Goal: Information Seeking & Learning: Learn about a topic

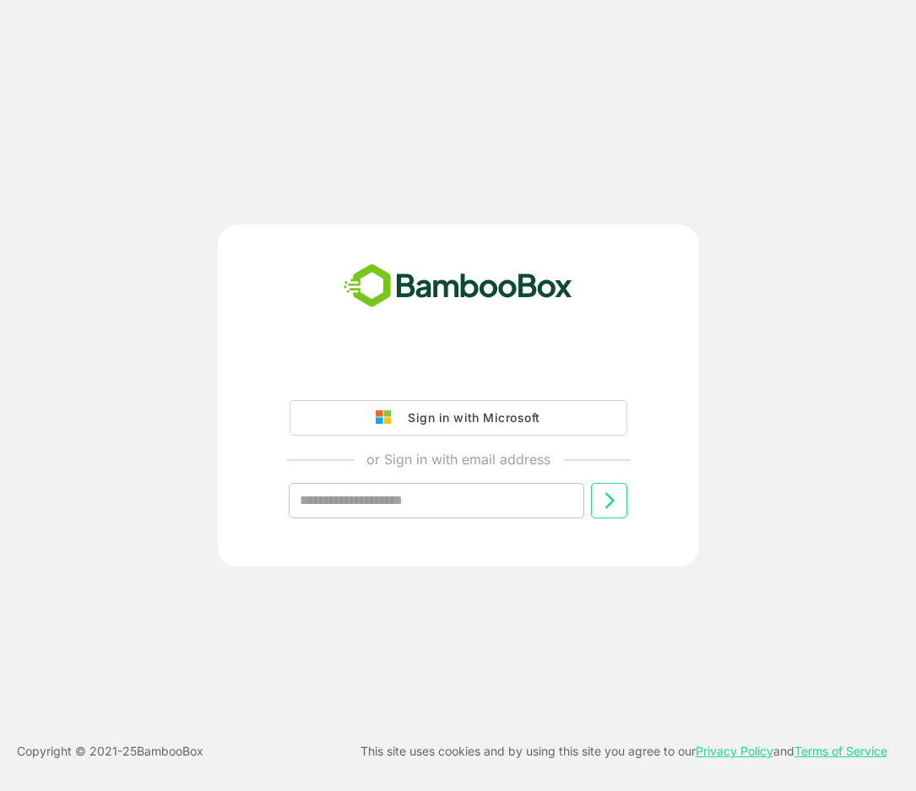
click at [457, 423] on div "Sign in with Microsoft" at bounding box center [469, 418] width 140 height 22
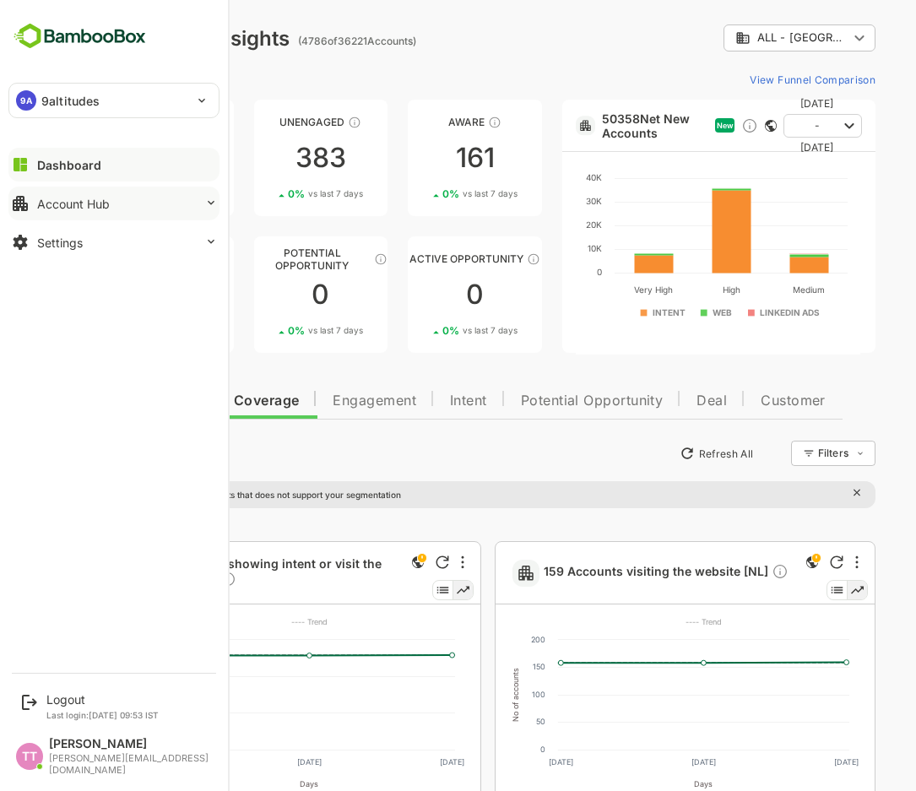
click at [204, 204] on icon at bounding box center [211, 203] width 14 height 14
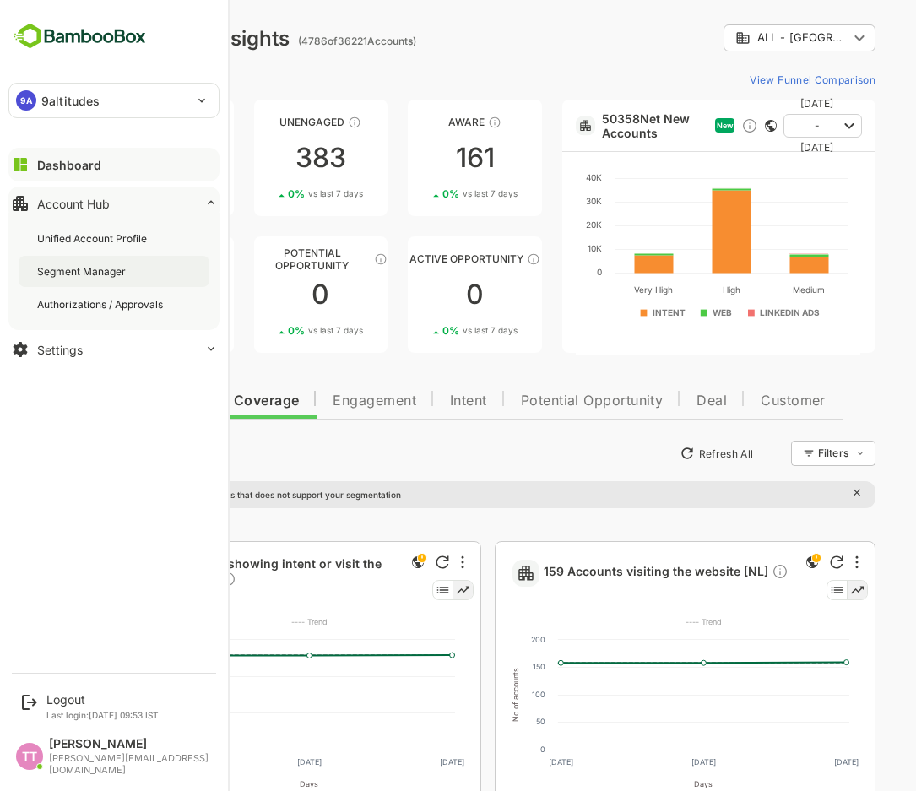
click at [80, 267] on div "Segment Manager" at bounding box center [83, 271] width 92 height 14
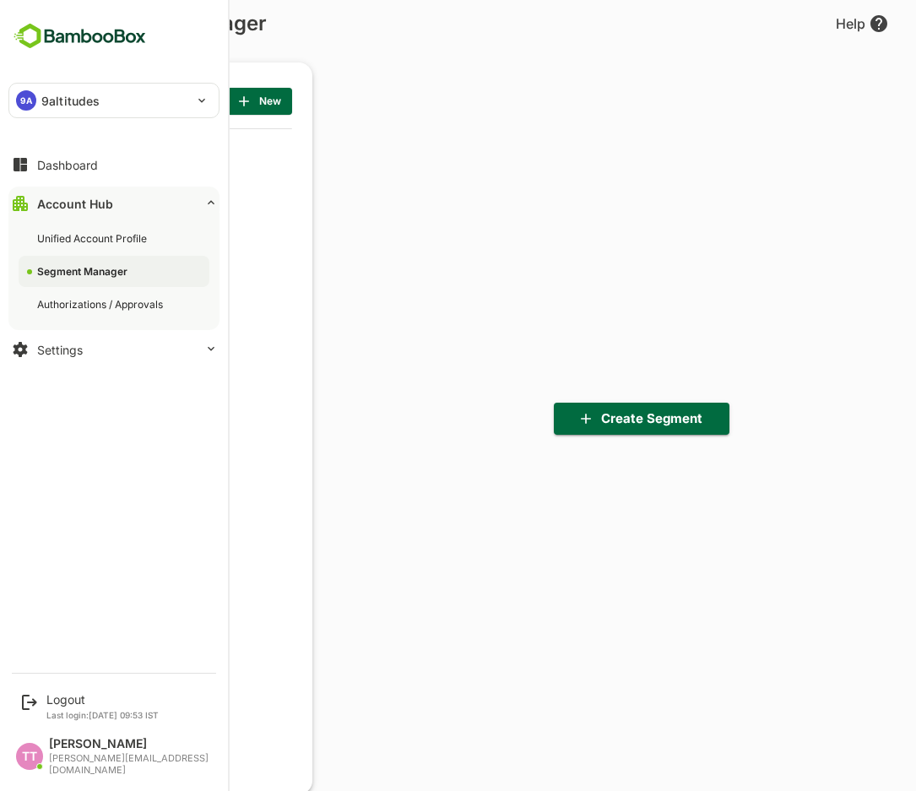
scroll to position [5, 5]
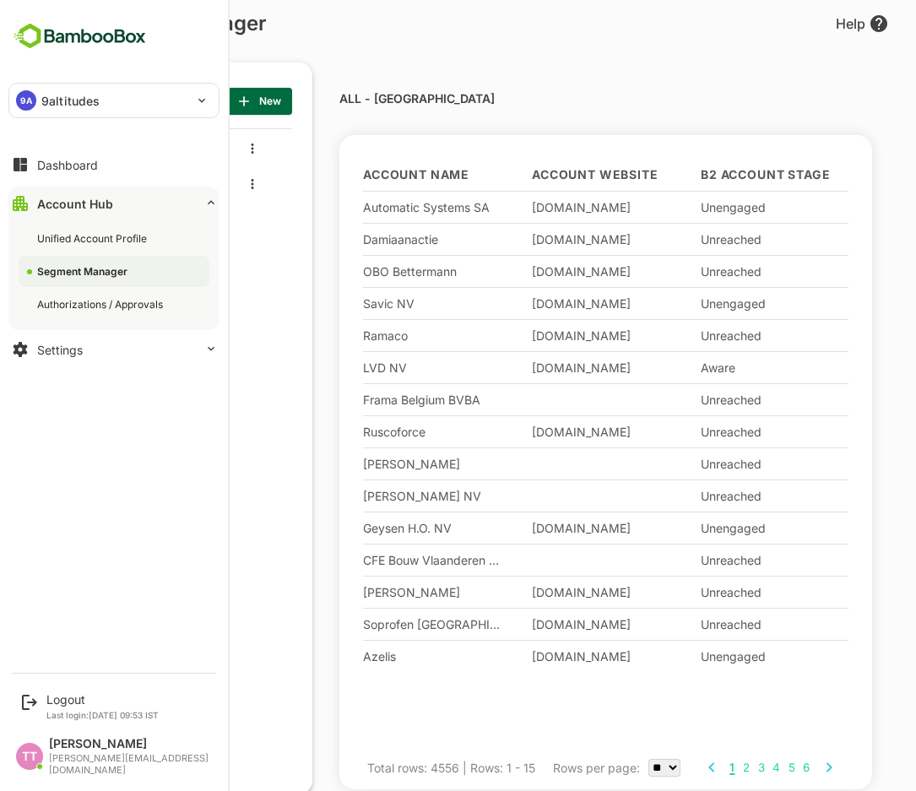
click at [64, 36] on img at bounding box center [79, 36] width 143 height 32
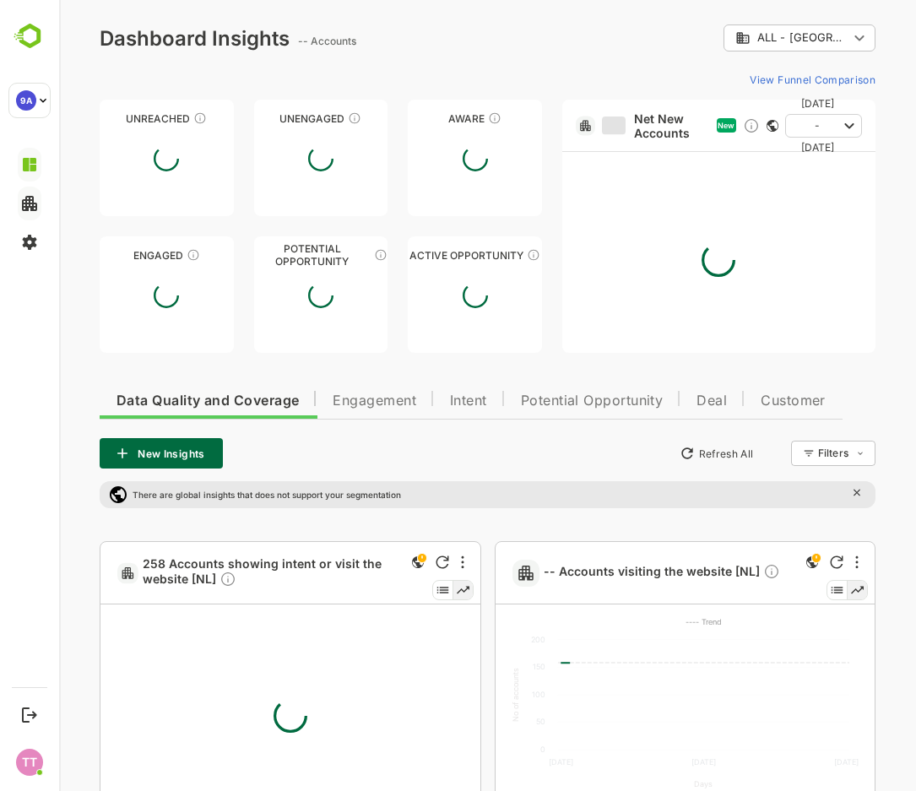
click at [858, 35] on body "**********" at bounding box center [487, 487] width 857 height 974
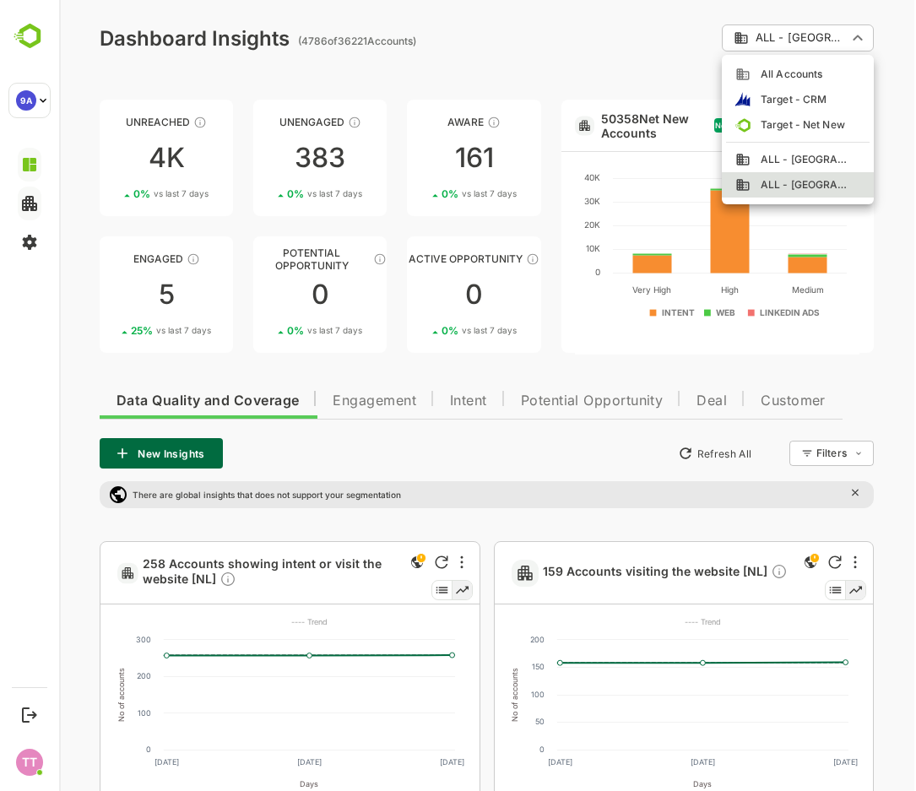
click at [620, 35] on div at bounding box center [487, 395] width 857 height 791
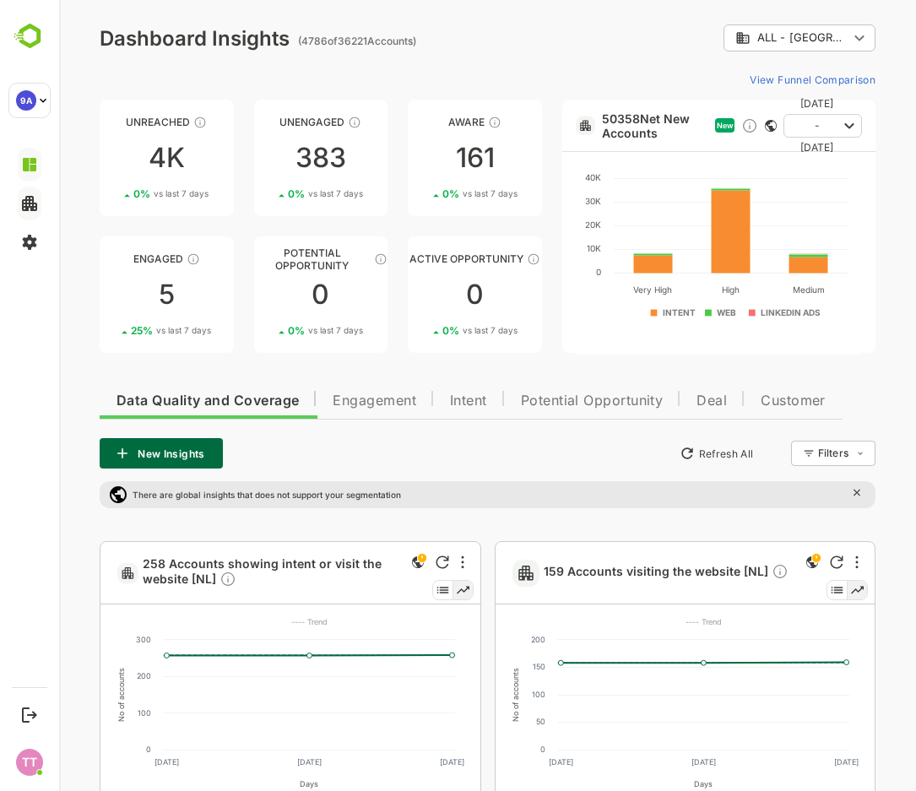
click at [373, 401] on span "Engagement" at bounding box center [375, 401] width 84 height 14
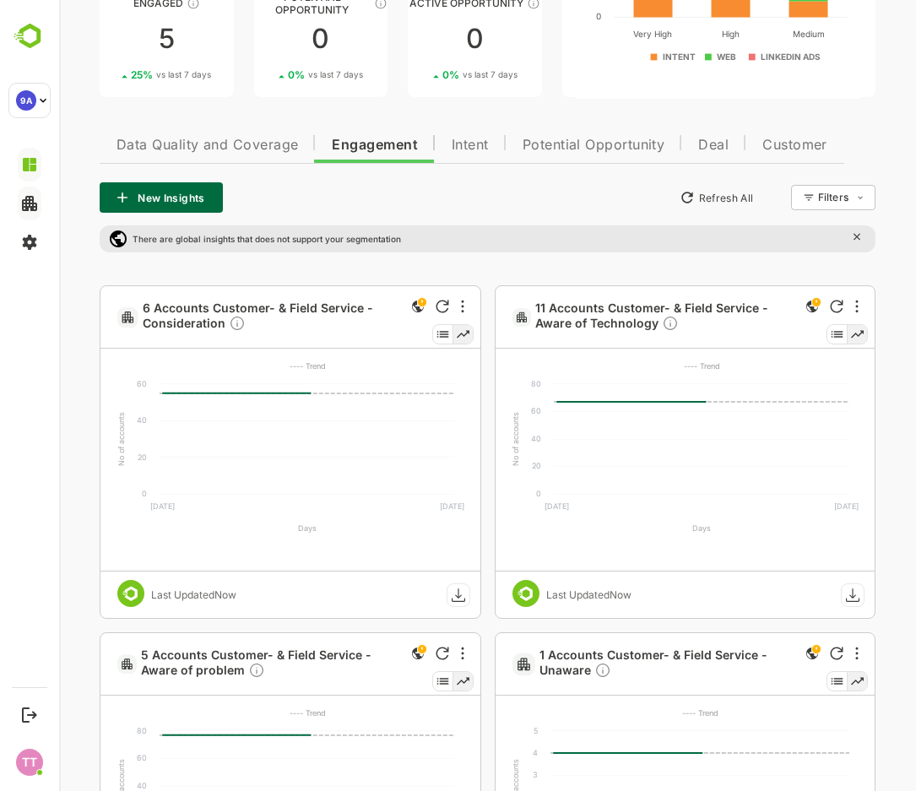
scroll to position [338, 0]
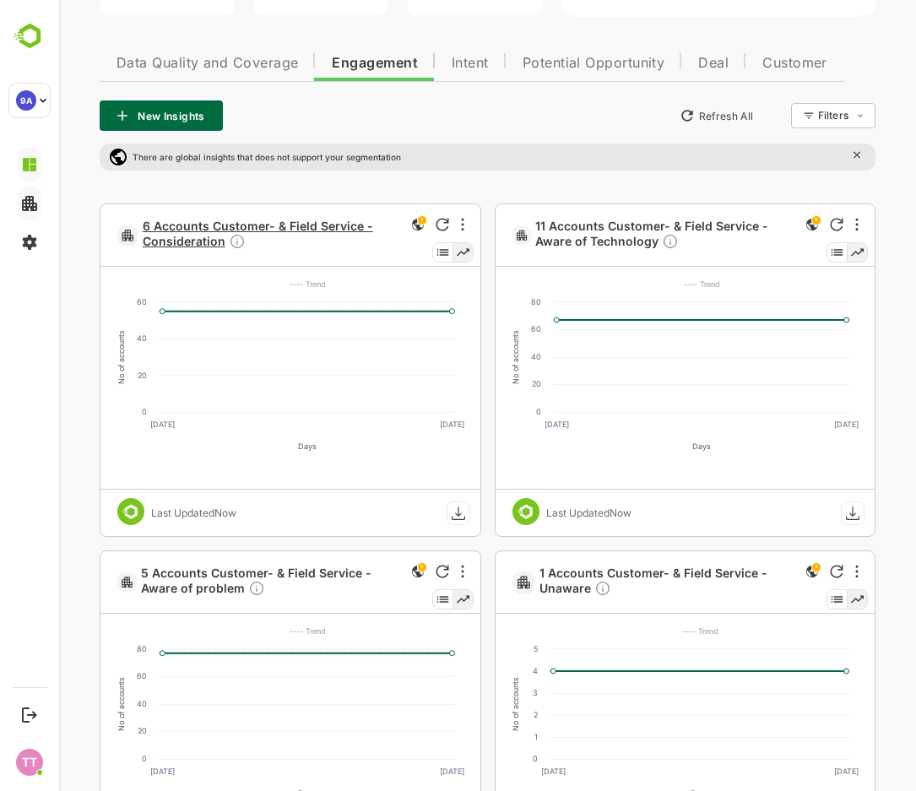
click at [262, 229] on span "6 Accounts Customer- & Field Service - Consideration" at bounding box center [272, 236] width 258 height 34
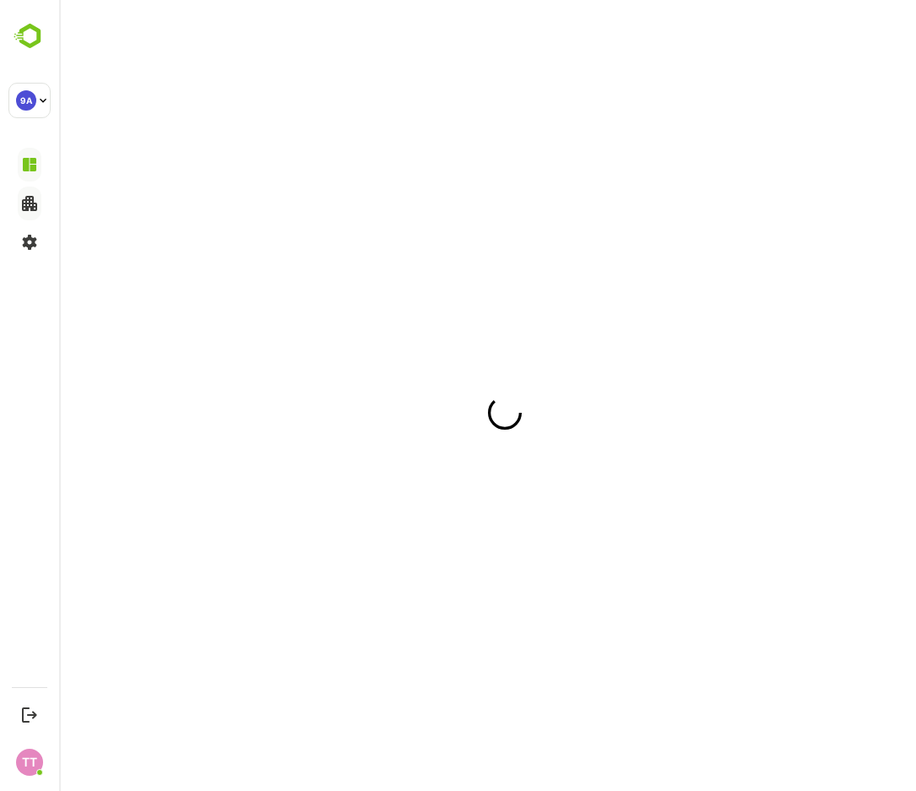
scroll to position [0, 0]
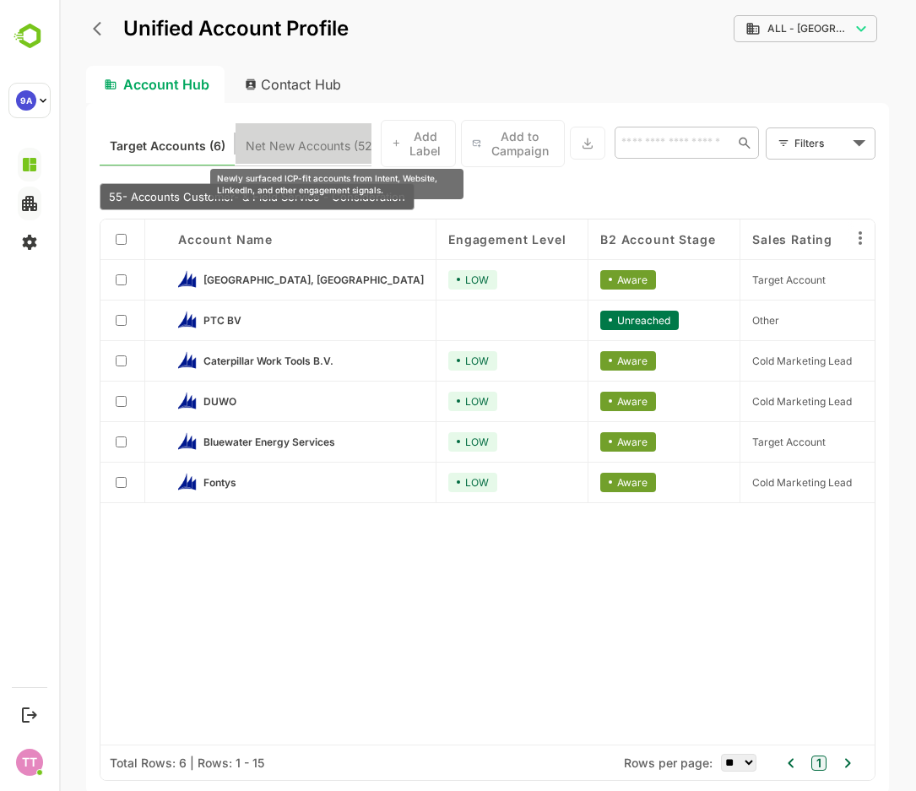
click at [292, 145] on span "Net New Accounts ( 52346 )" at bounding box center [323, 146] width 154 height 22
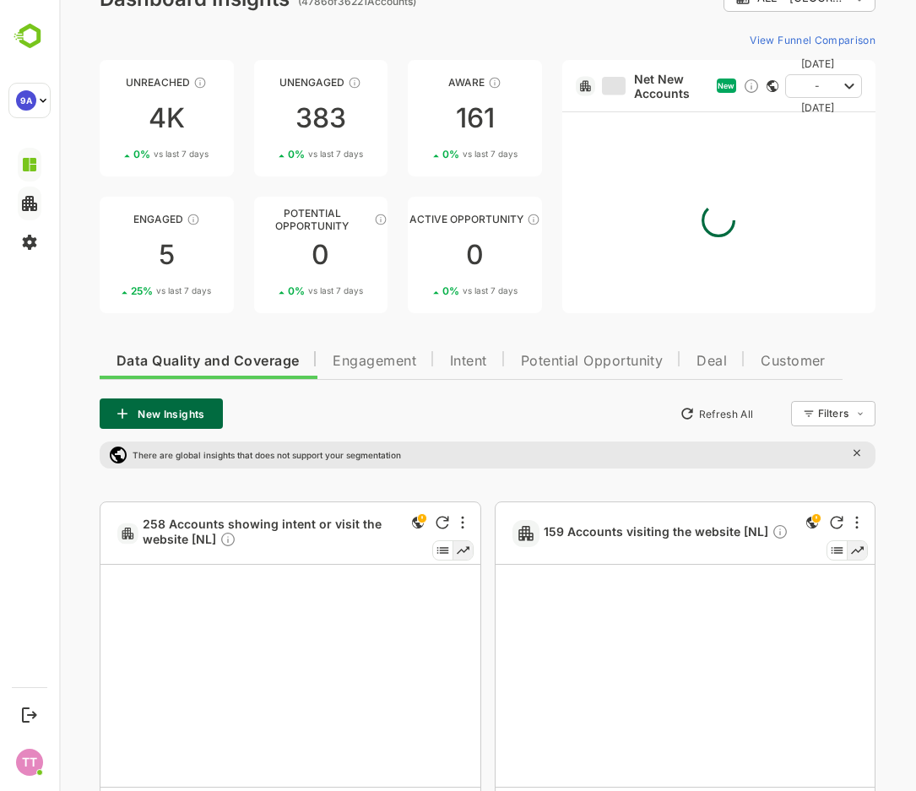
scroll to position [183, 0]
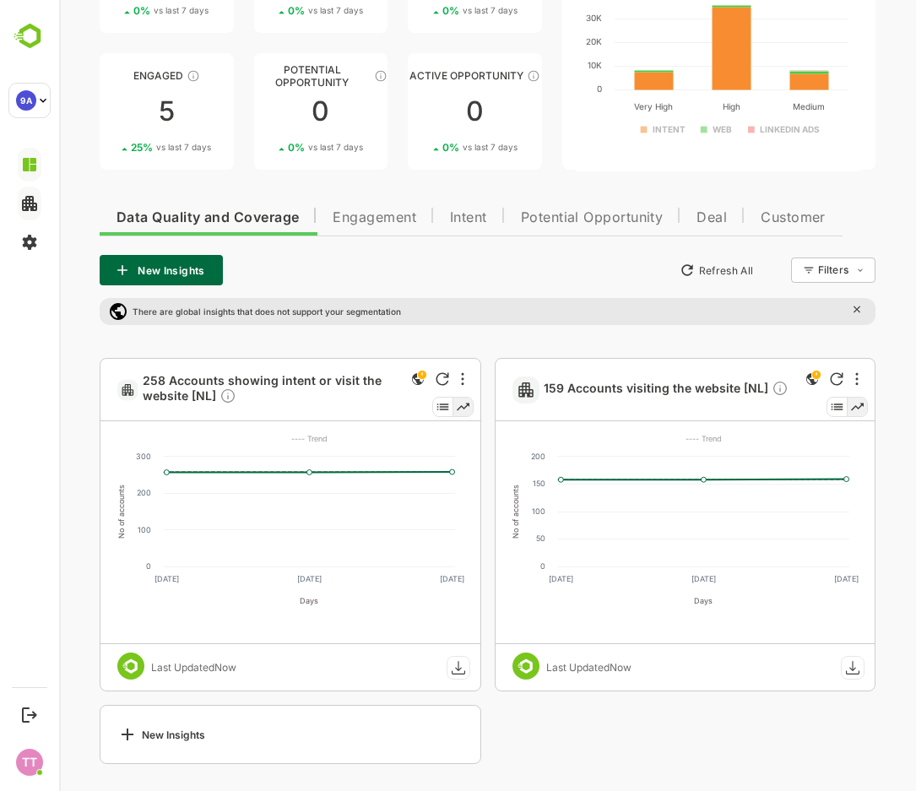
click at [457, 221] on span "Intent" at bounding box center [468, 218] width 37 height 14
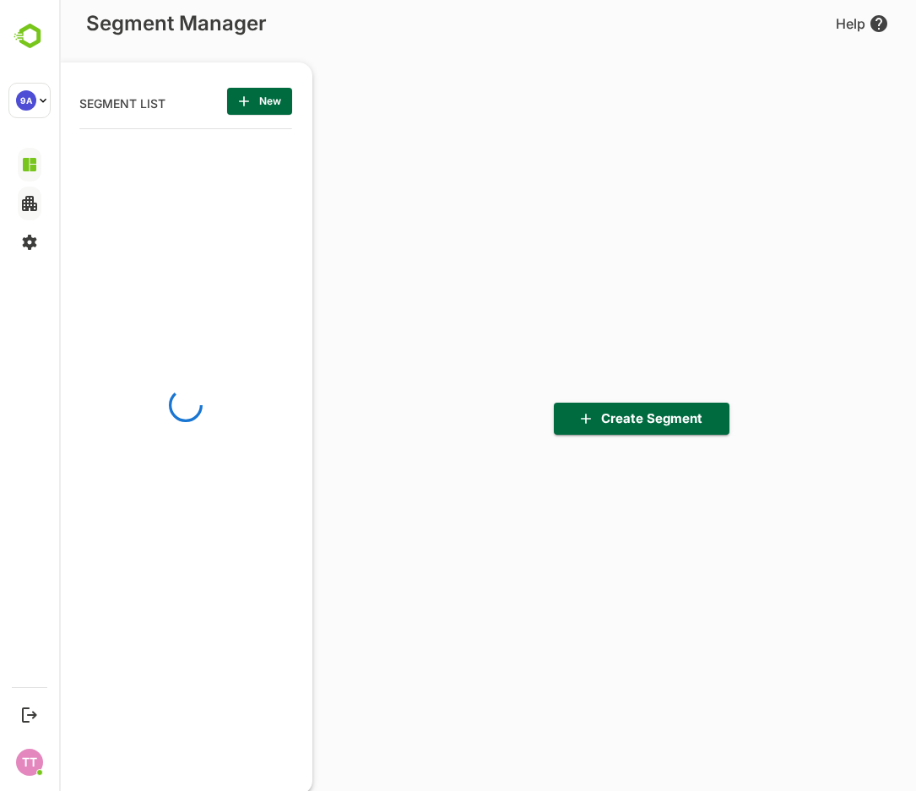
scroll to position [549, 208]
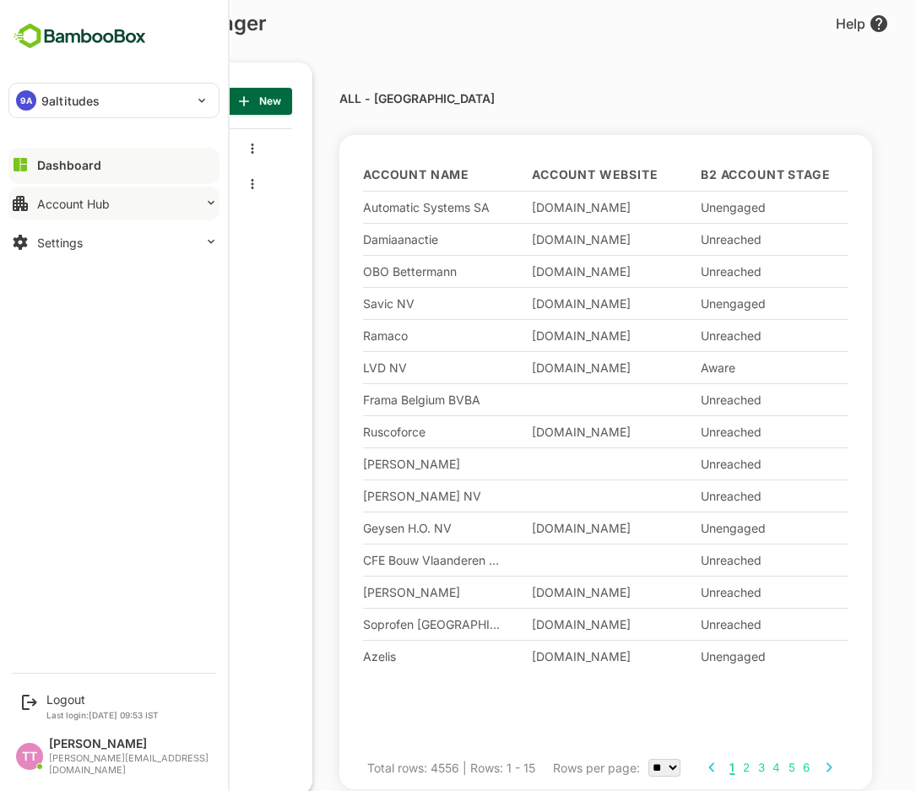
click at [25, 31] on img at bounding box center [79, 36] width 143 height 32
click at [104, 32] on img at bounding box center [79, 36] width 143 height 32
click at [27, 35] on img at bounding box center [79, 36] width 143 height 32
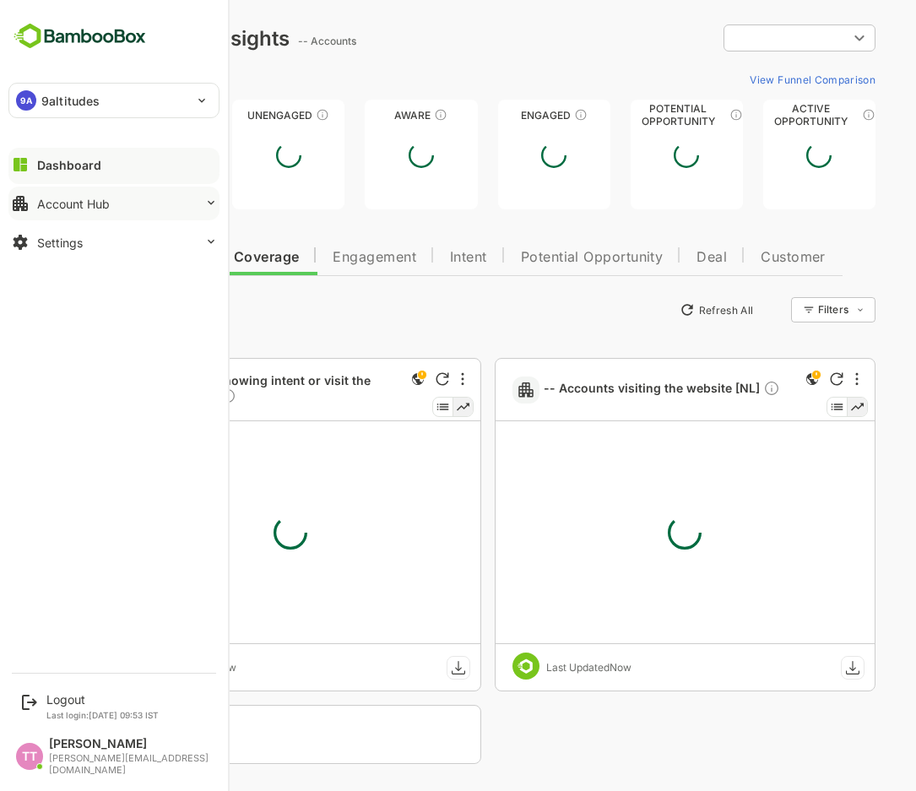
type input "**********"
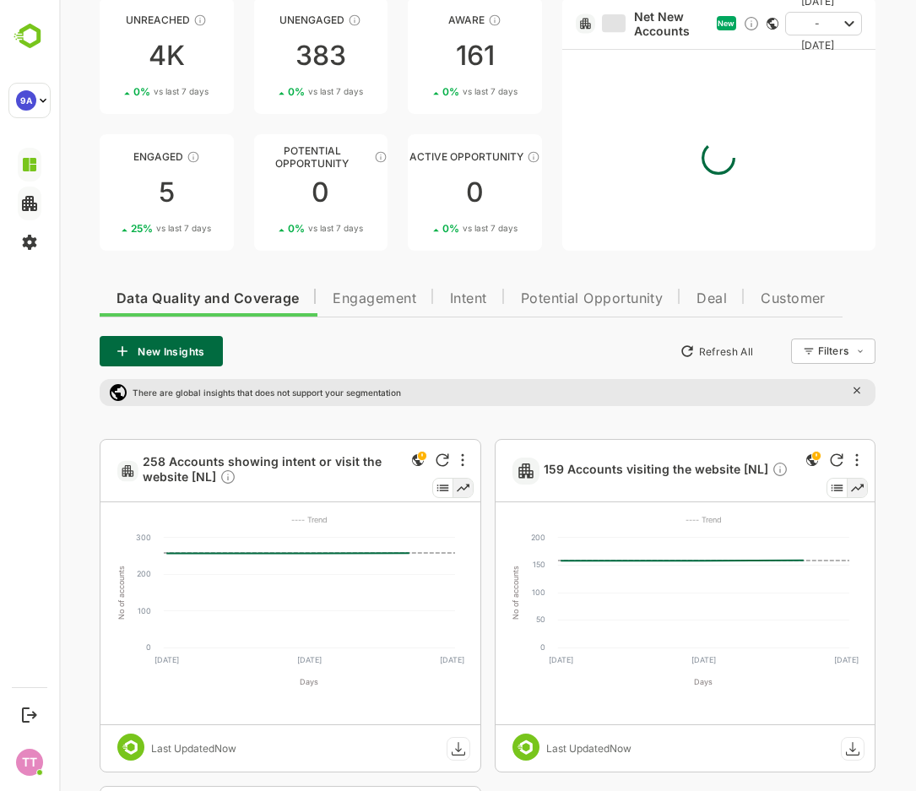
scroll to position [183, 0]
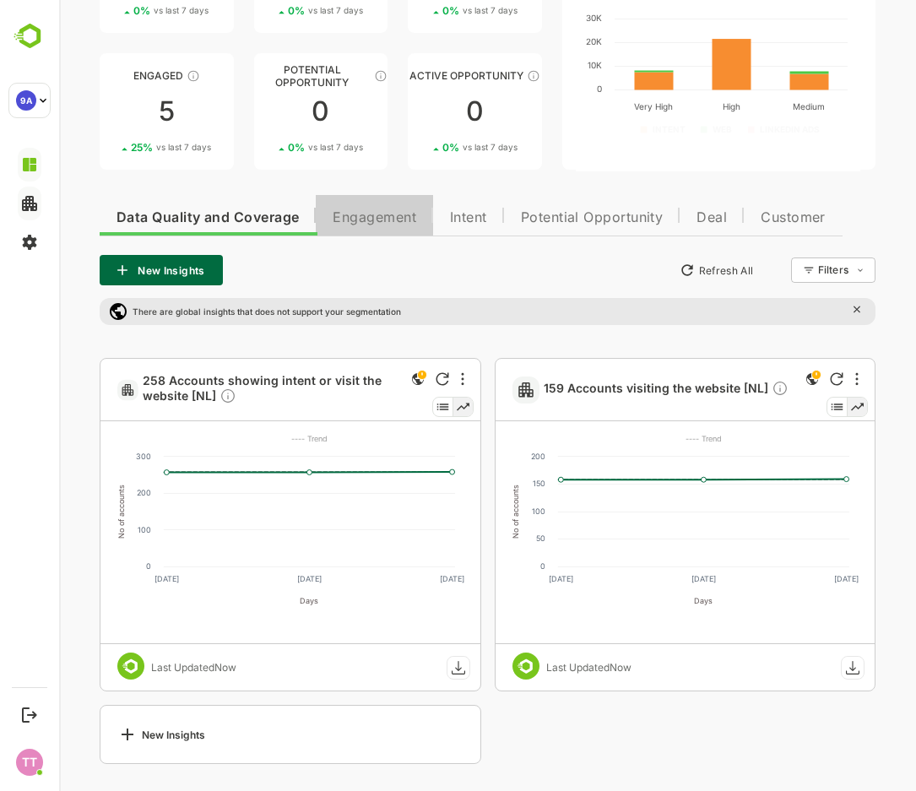
click at [409, 219] on span "Engagement" at bounding box center [375, 218] width 84 height 14
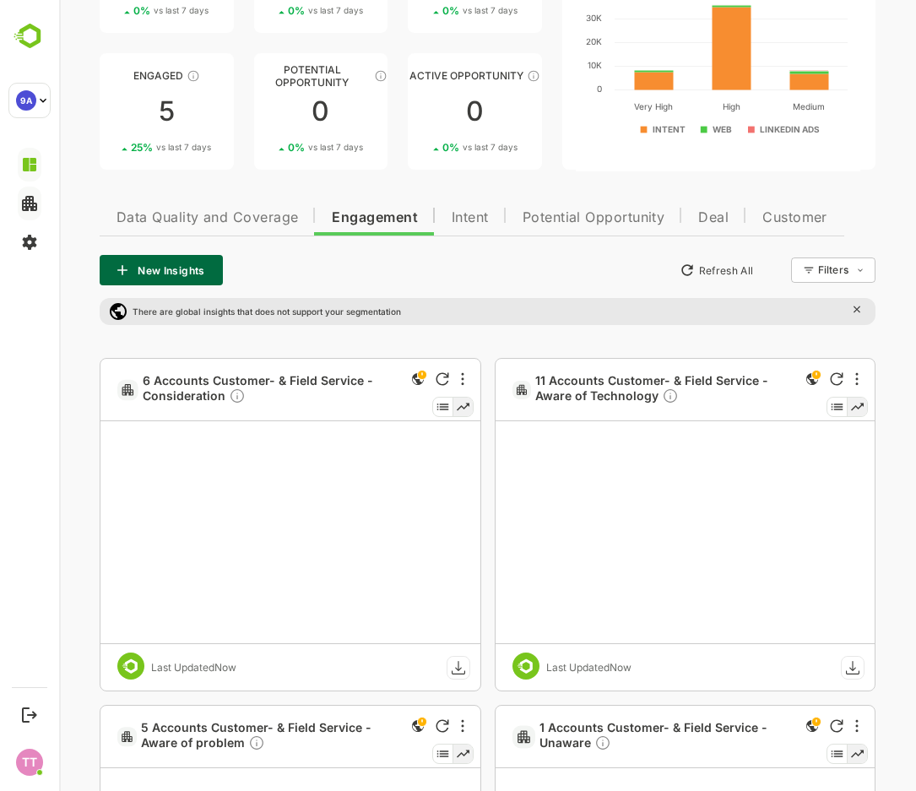
click at [590, 219] on span "Potential Opportunity" at bounding box center [593, 218] width 143 height 14
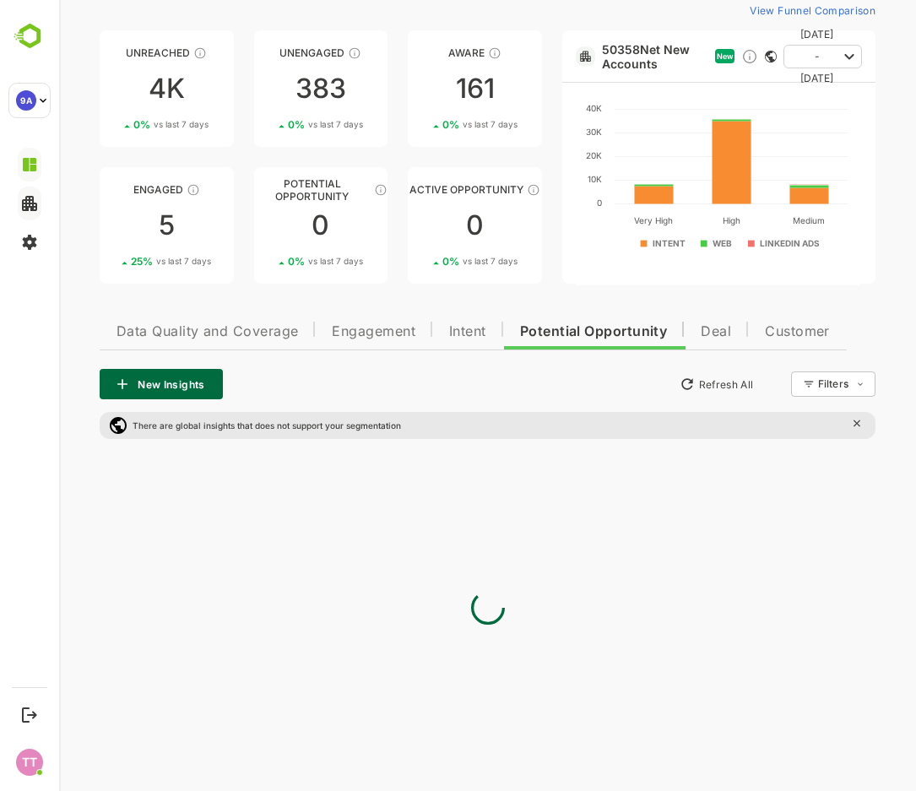
scroll to position [0, 0]
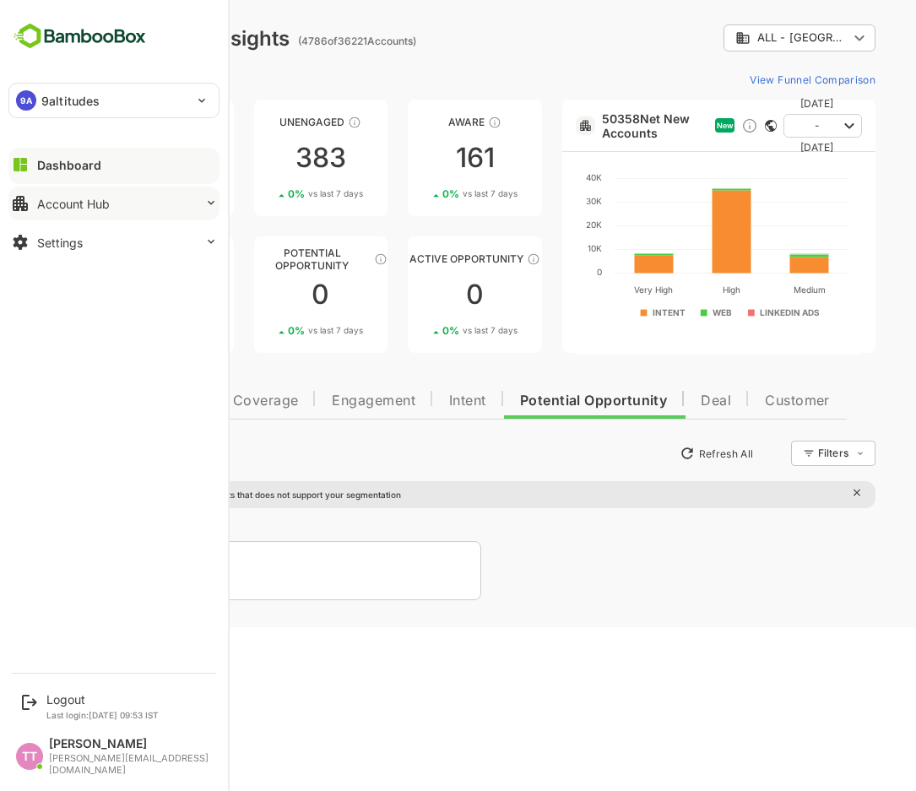
click at [63, 162] on div "Dashboard" at bounding box center [69, 165] width 64 height 14
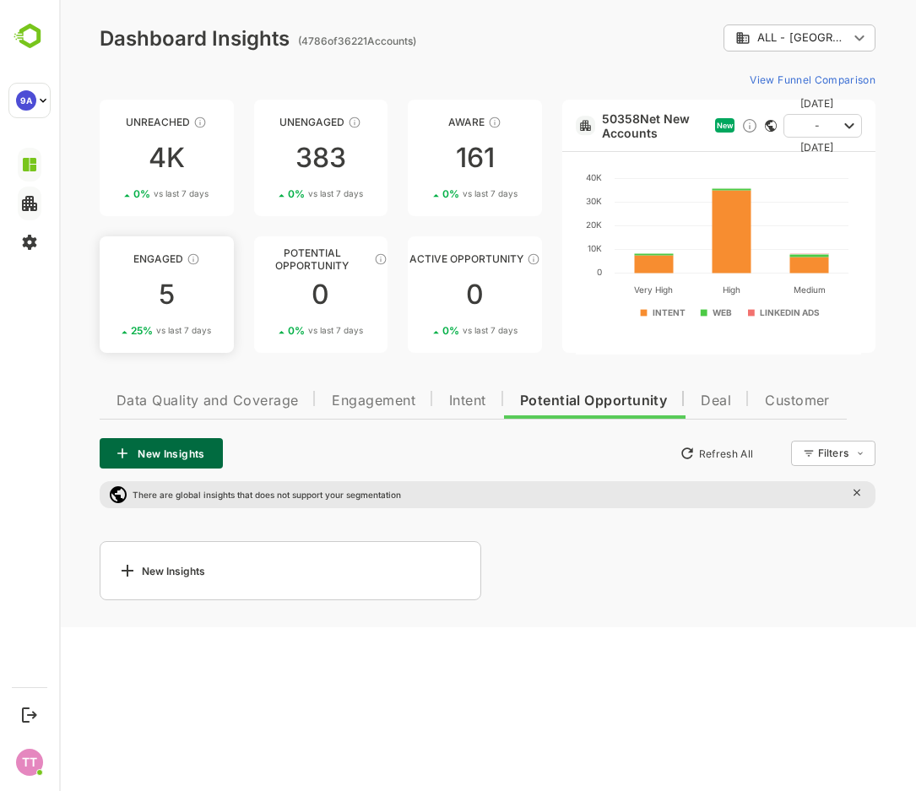
click at [160, 291] on div "5" at bounding box center [167, 294] width 134 height 27
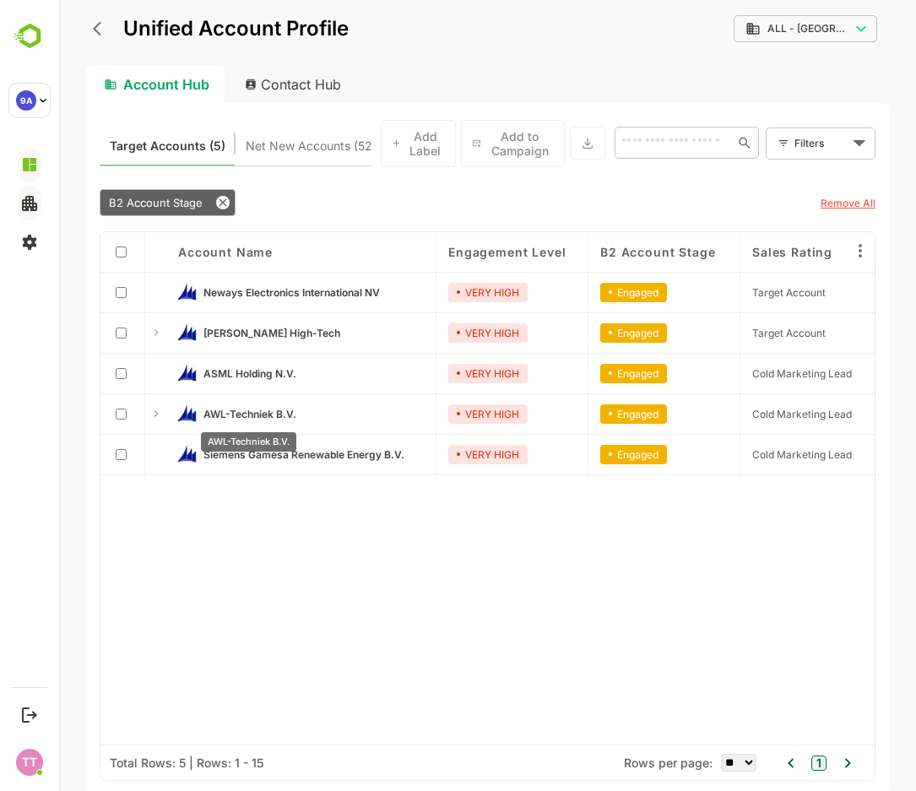
click at [243, 416] on span "AWL-Techniek B.V." at bounding box center [249, 414] width 93 height 13
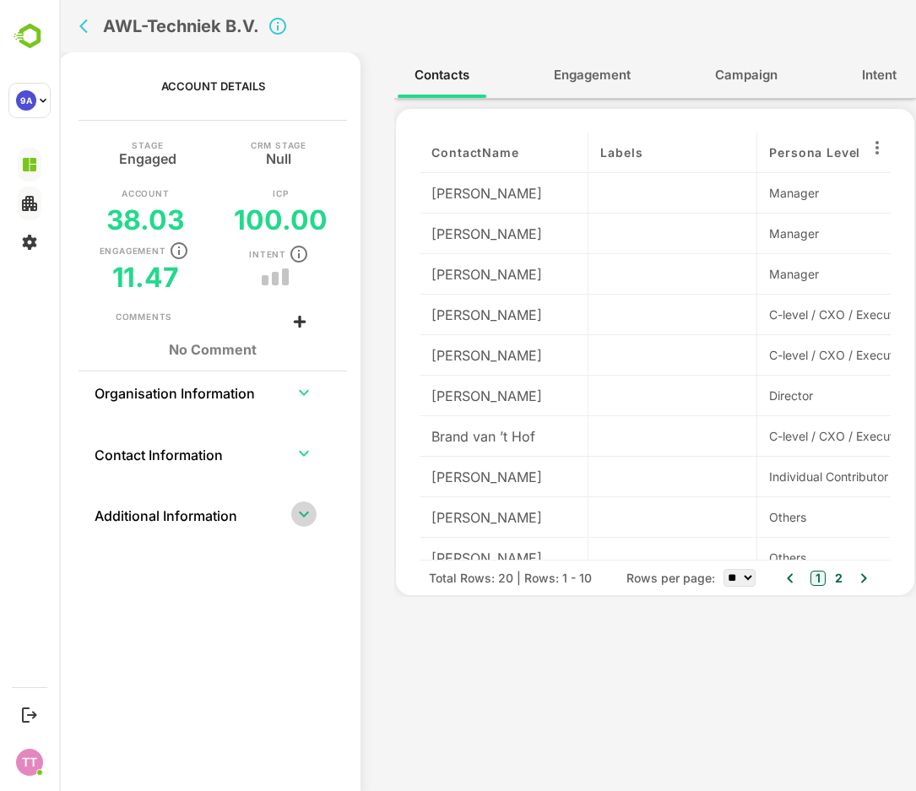
click at [306, 513] on icon "expand row" at bounding box center [304, 514] width 10 height 6
click at [300, 453] on icon "expand row" at bounding box center [304, 453] width 20 height 20
click at [597, 76] on span "Engagement" at bounding box center [592, 75] width 77 height 22
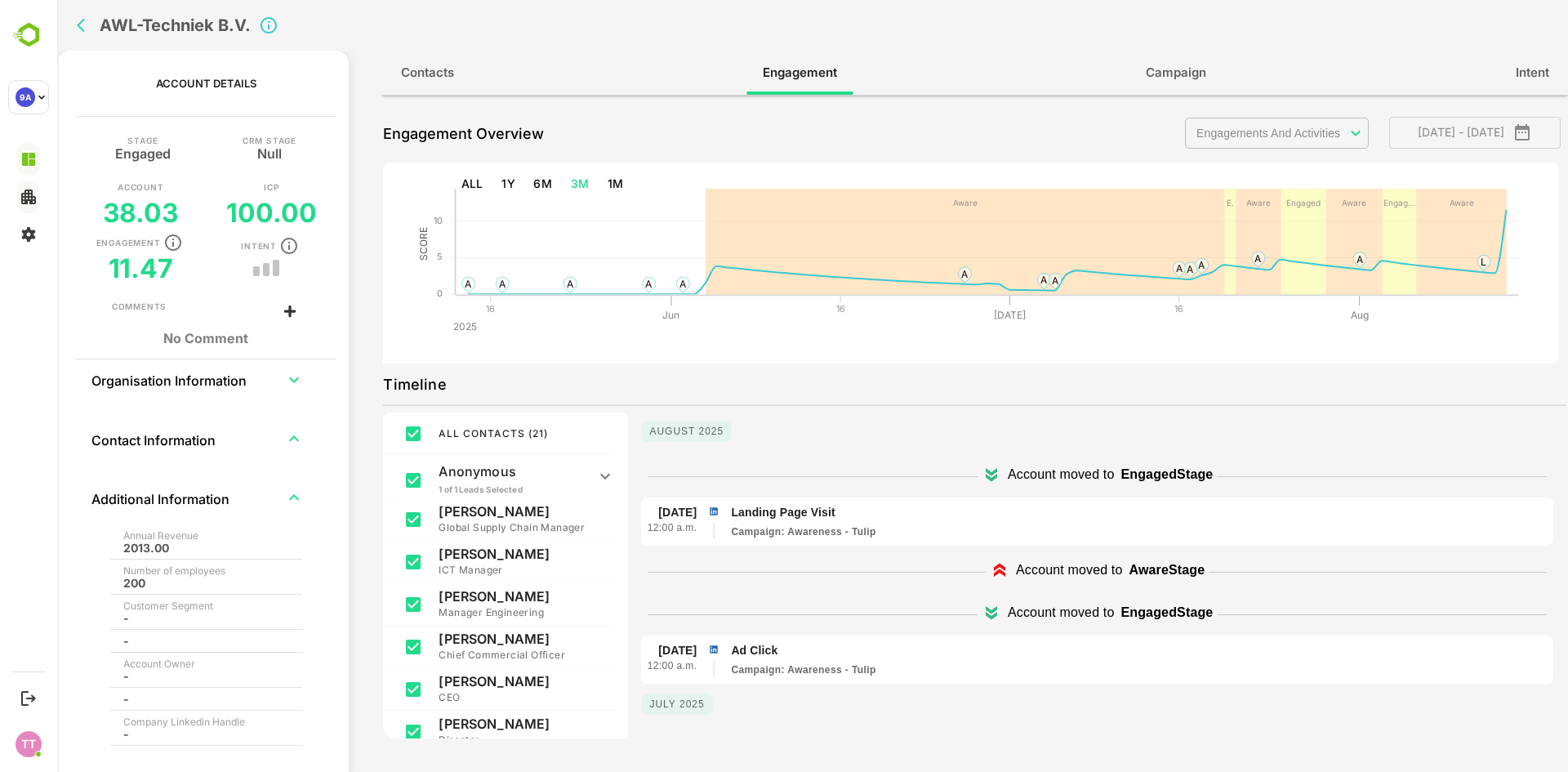
click at [885, 75] on span "Campaign" at bounding box center [1175, 73] width 60 height 21
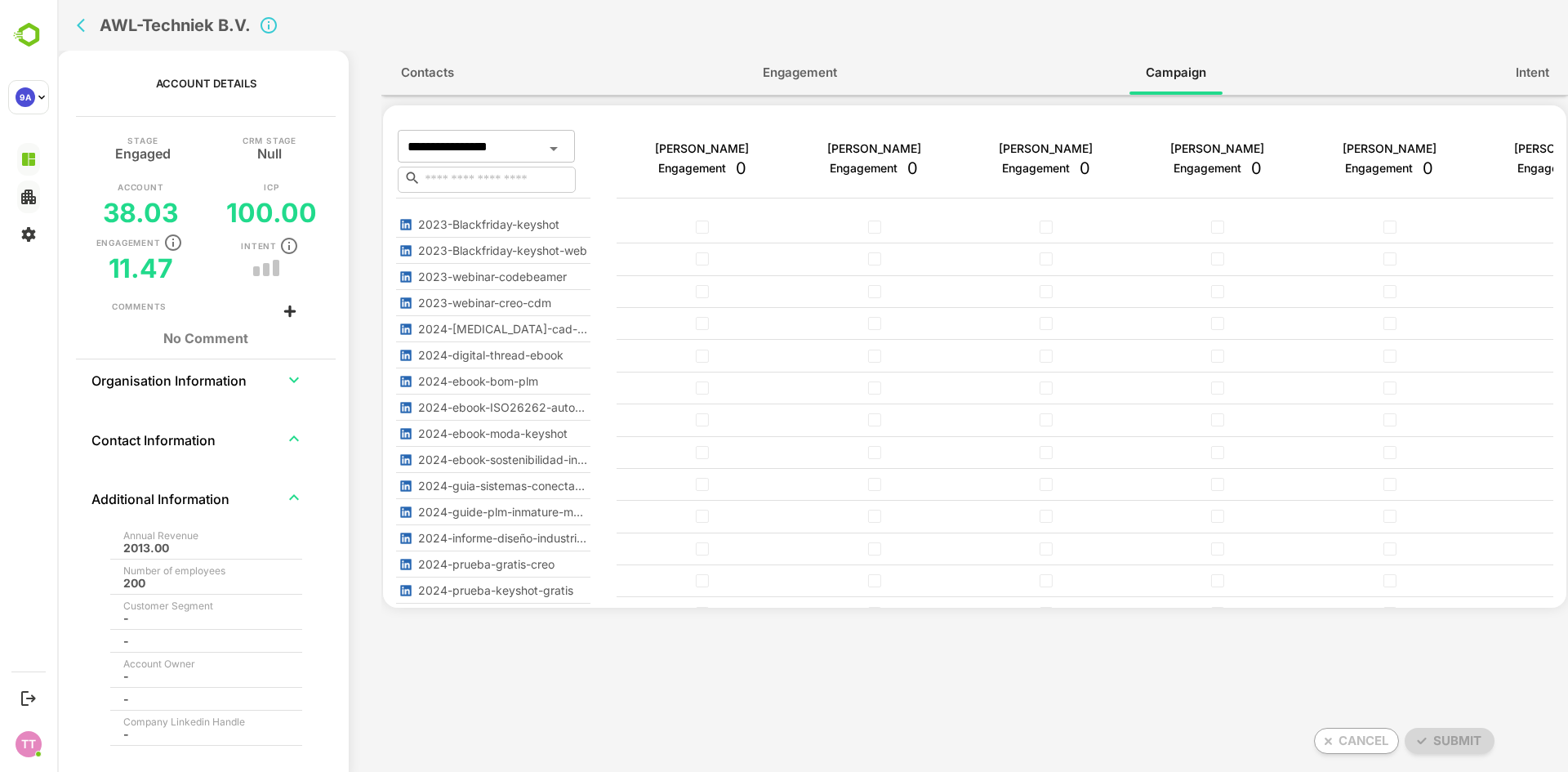
click at [551, 144] on icon "Open" at bounding box center [553, 148] width 19 height 19
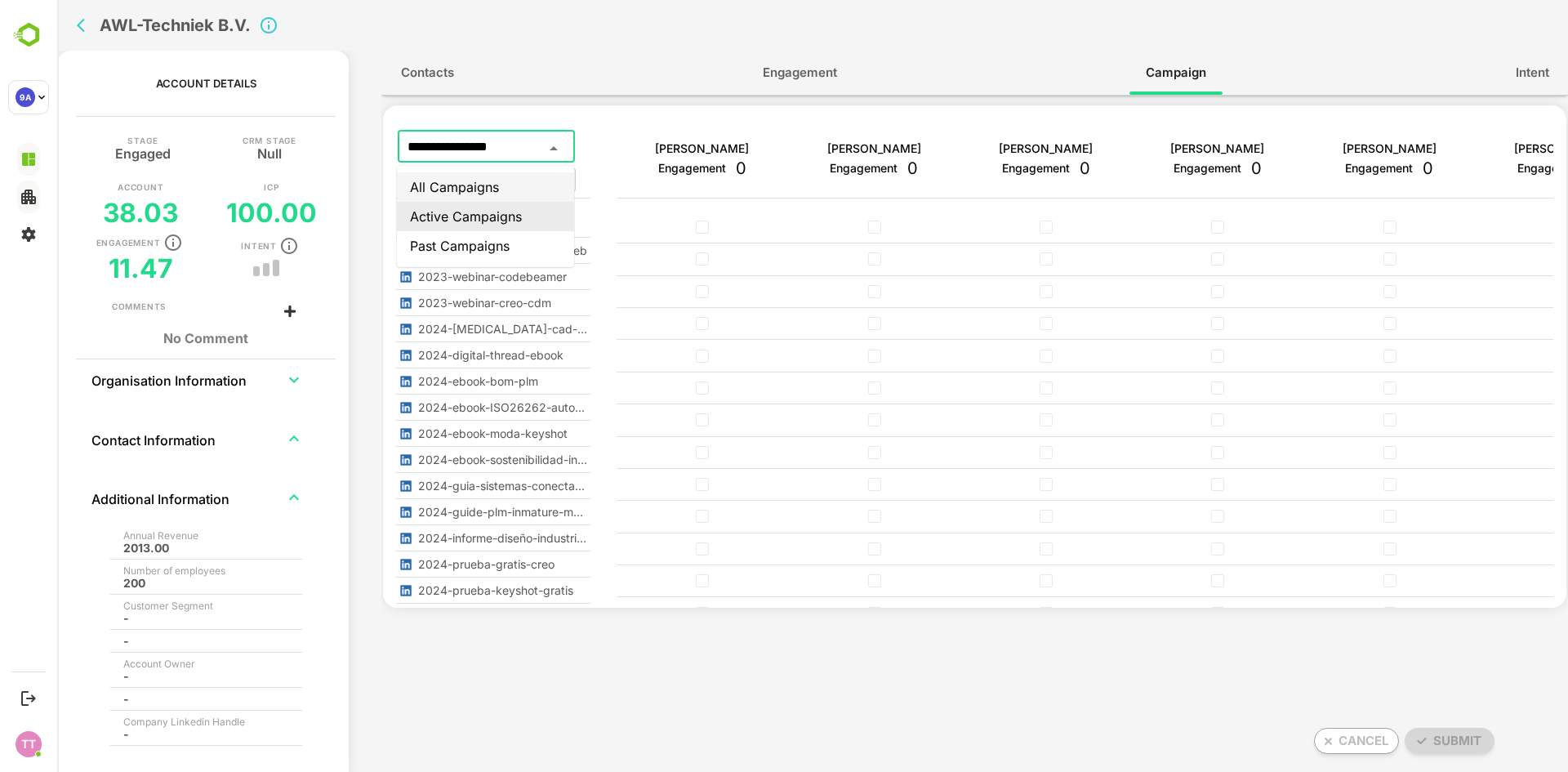
click at [519, 181] on li "All Campaigns" at bounding box center [485, 187] width 177 height 29
type input "**********"
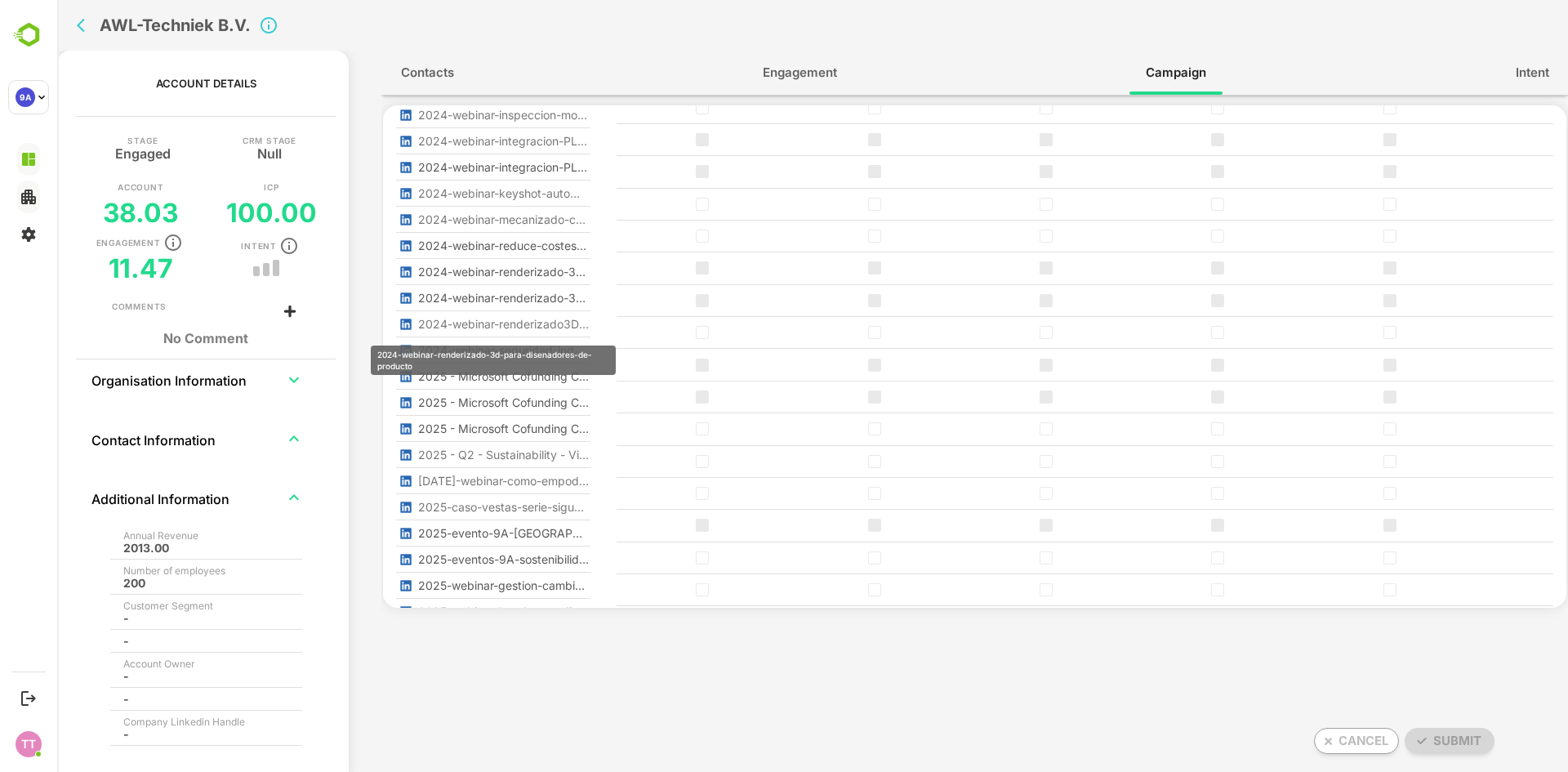
scroll to position [735, 0]
click at [77, 23] on icon "back" at bounding box center [84, 25] width 16 height 16
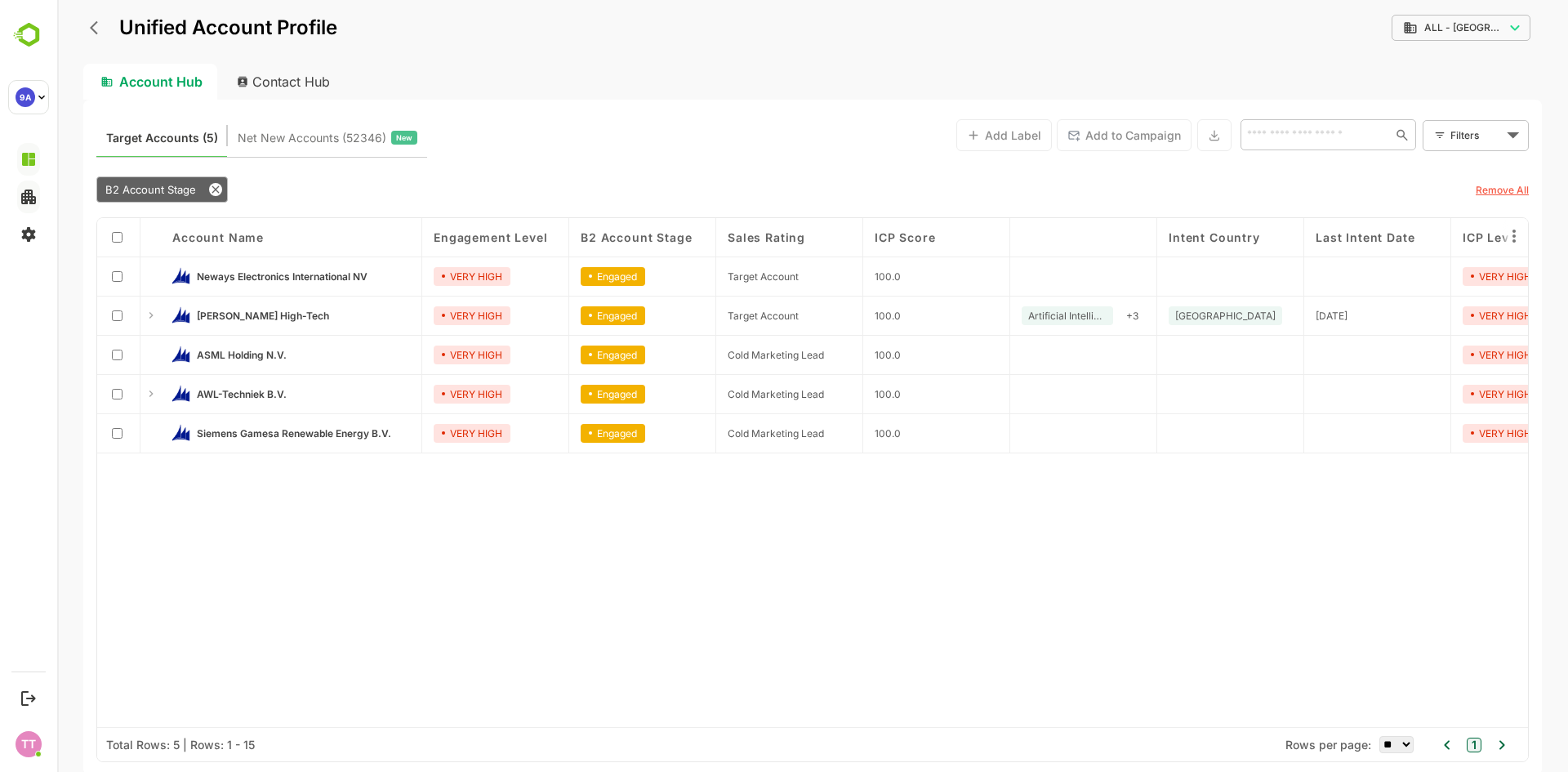
drag, startPoint x: 1096, startPoint y: 243, endPoint x: 1040, endPoint y: 237, distance: 56.3
click at [885, 237] on div "Intent Topics" at bounding box center [1083, 237] width 147 height 40
click at [96, 27] on icon "back" at bounding box center [98, 27] width 16 height 16
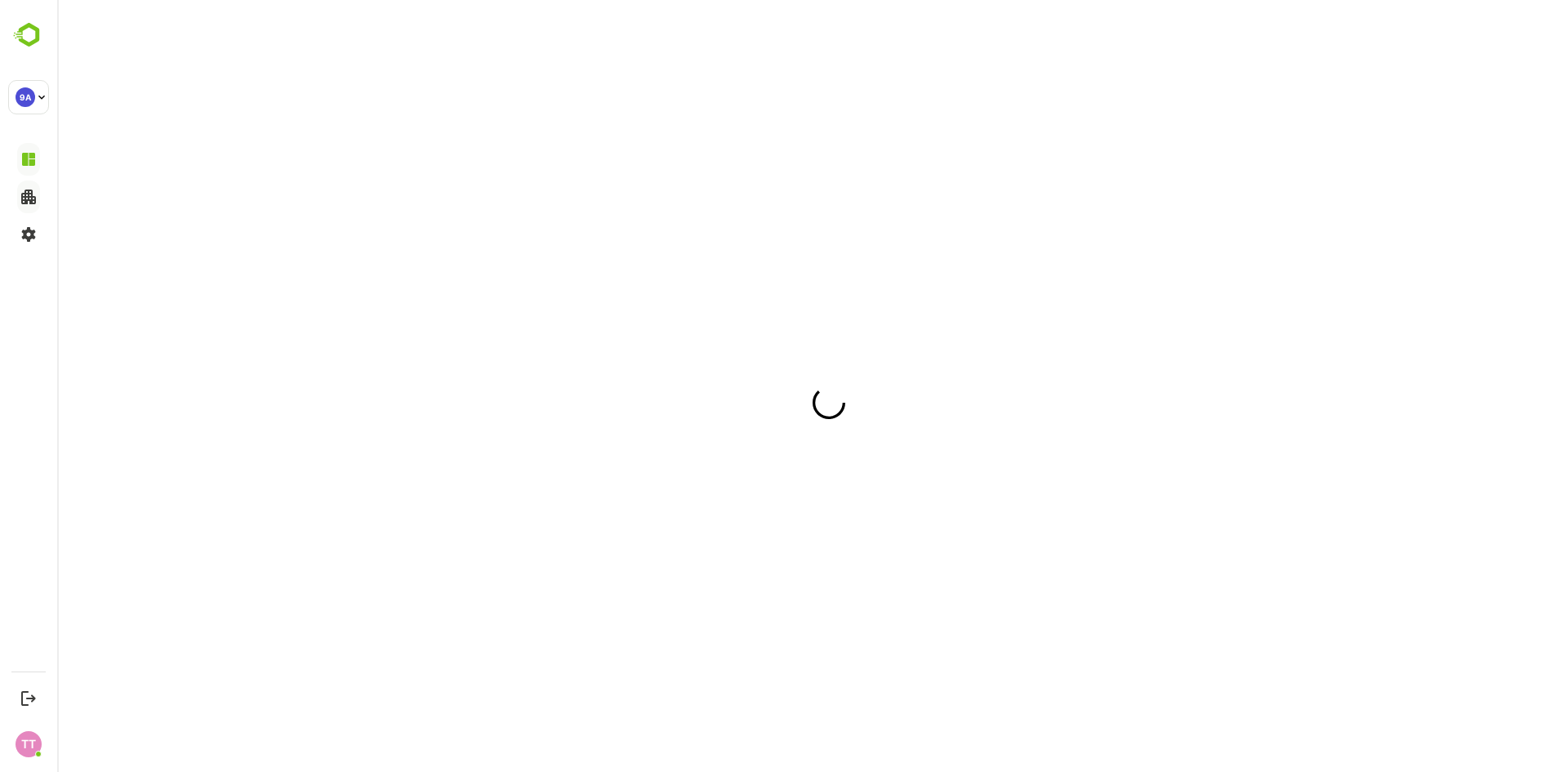
scroll to position [0, 0]
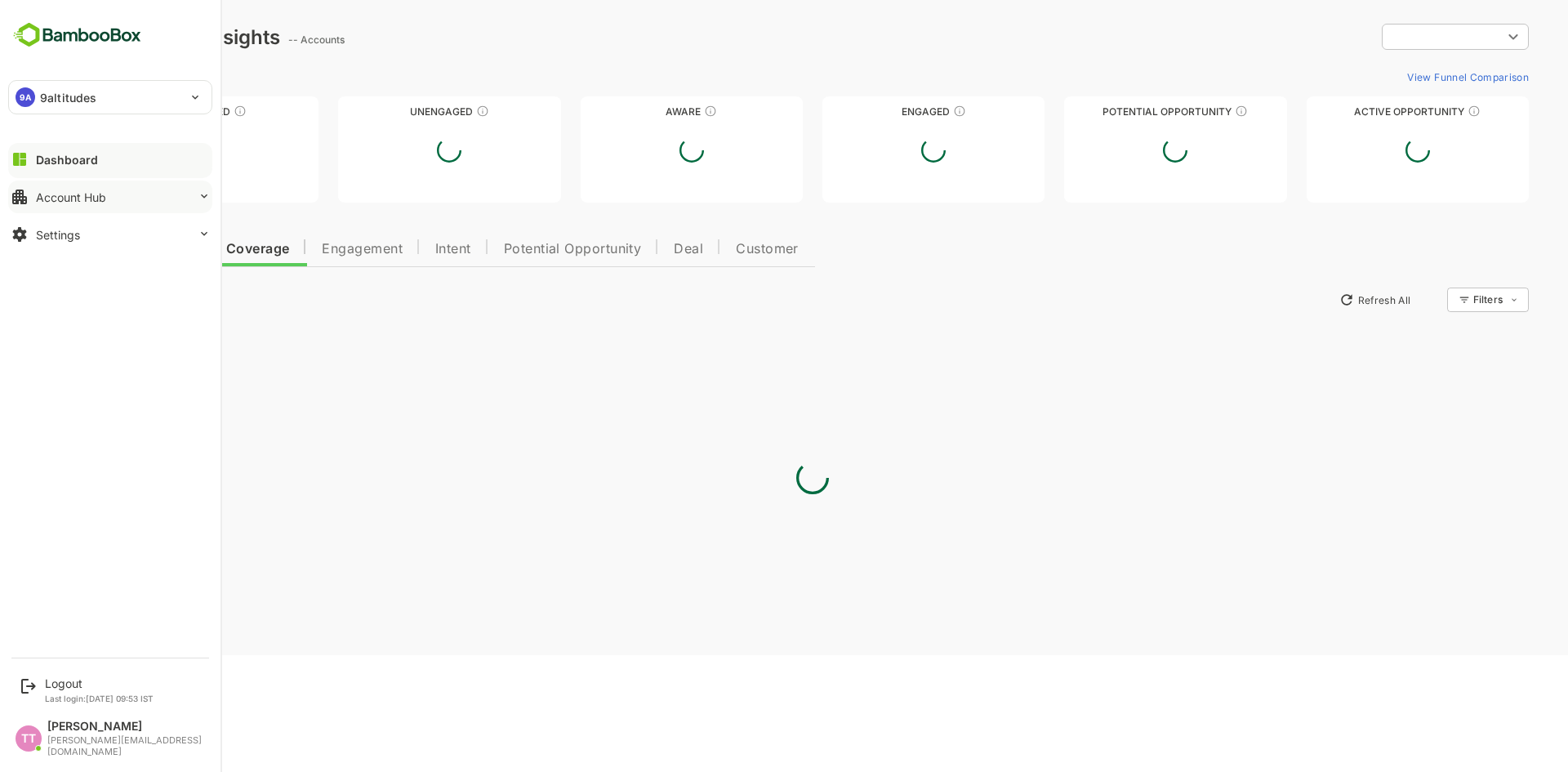
type input "**********"
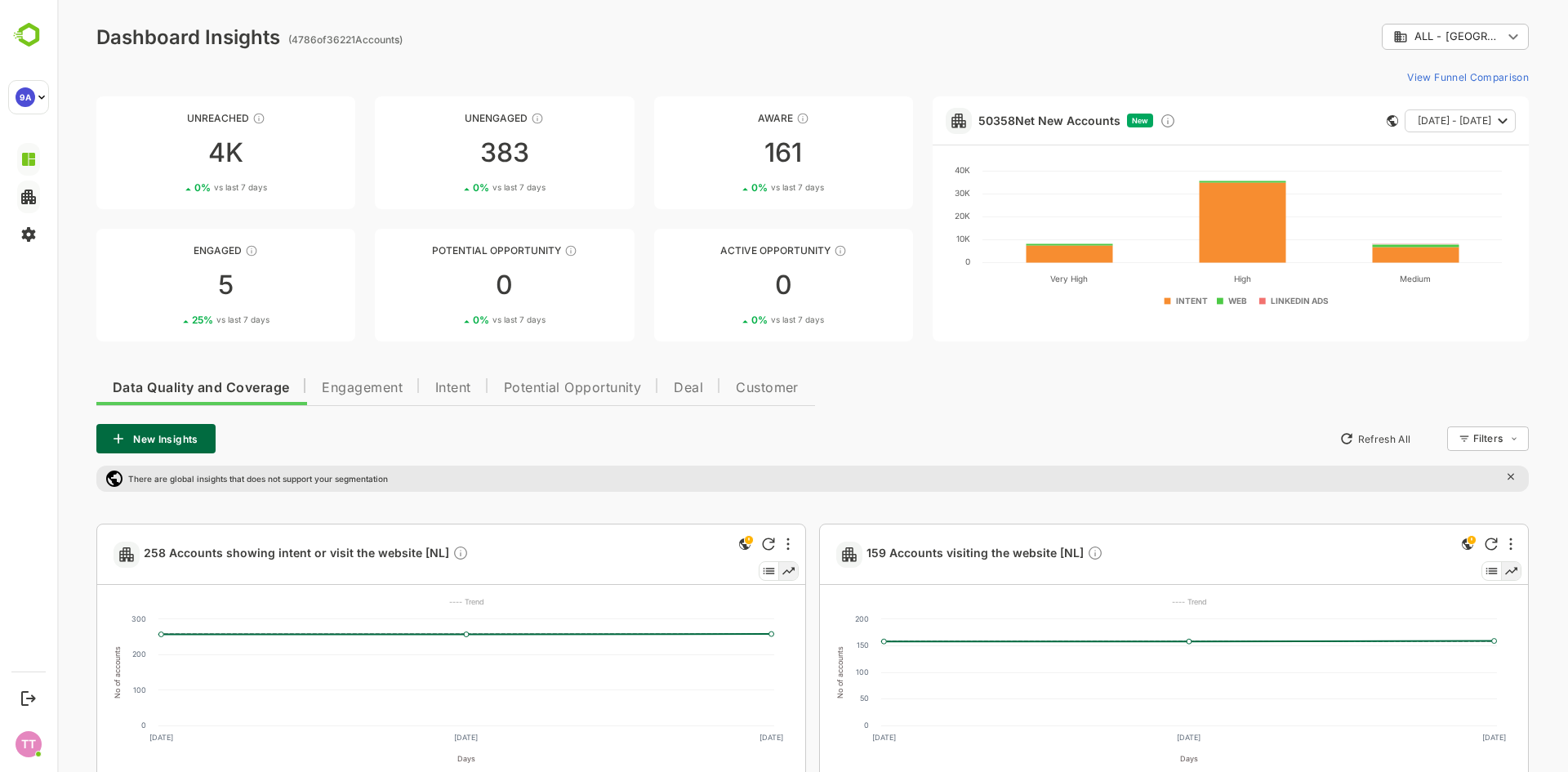
click at [367, 389] on span "Engagement" at bounding box center [363, 388] width 81 height 14
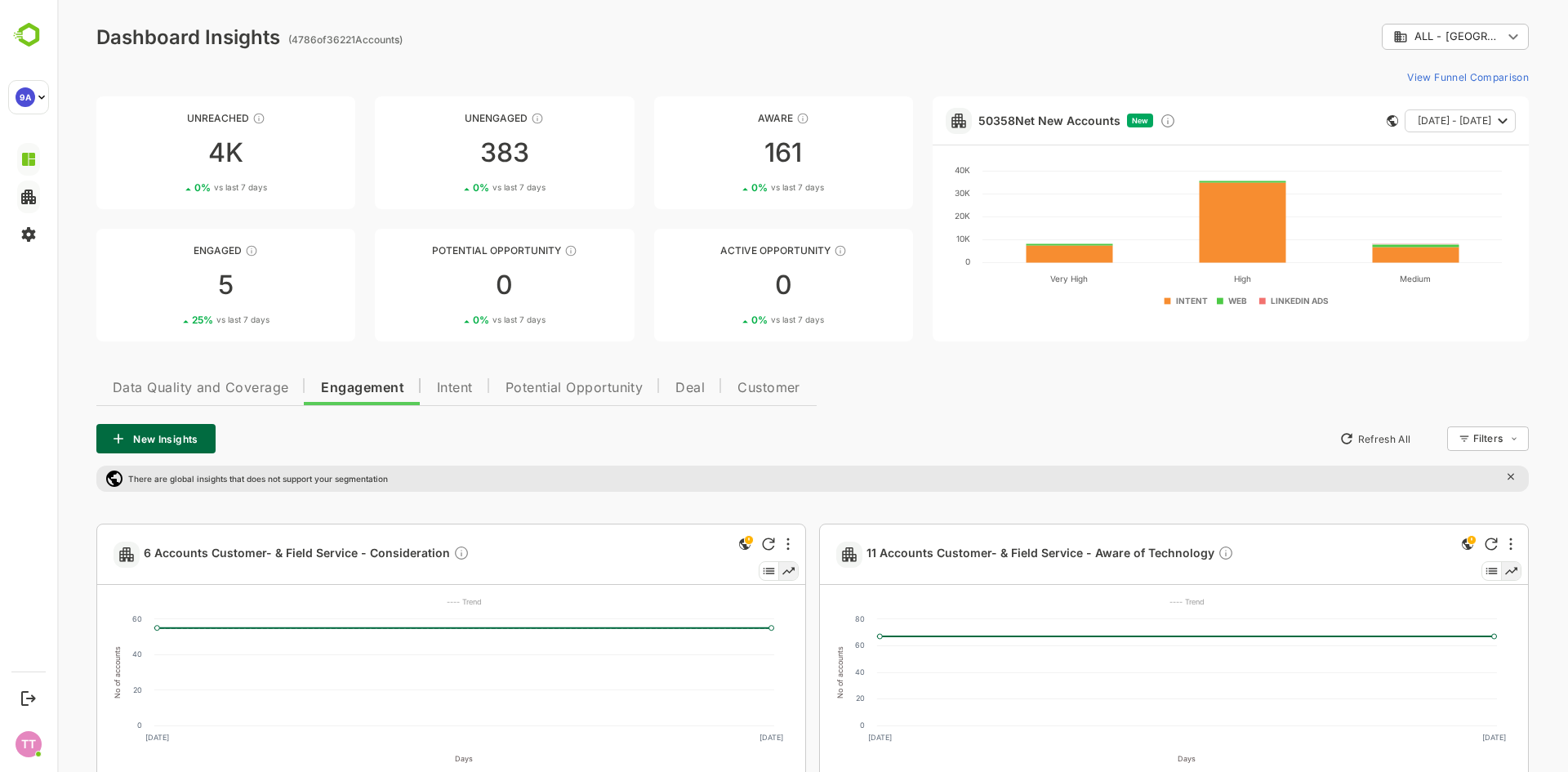
click at [232, 389] on span "Data Quality and Coverage" at bounding box center [199, 388] width 175 height 14
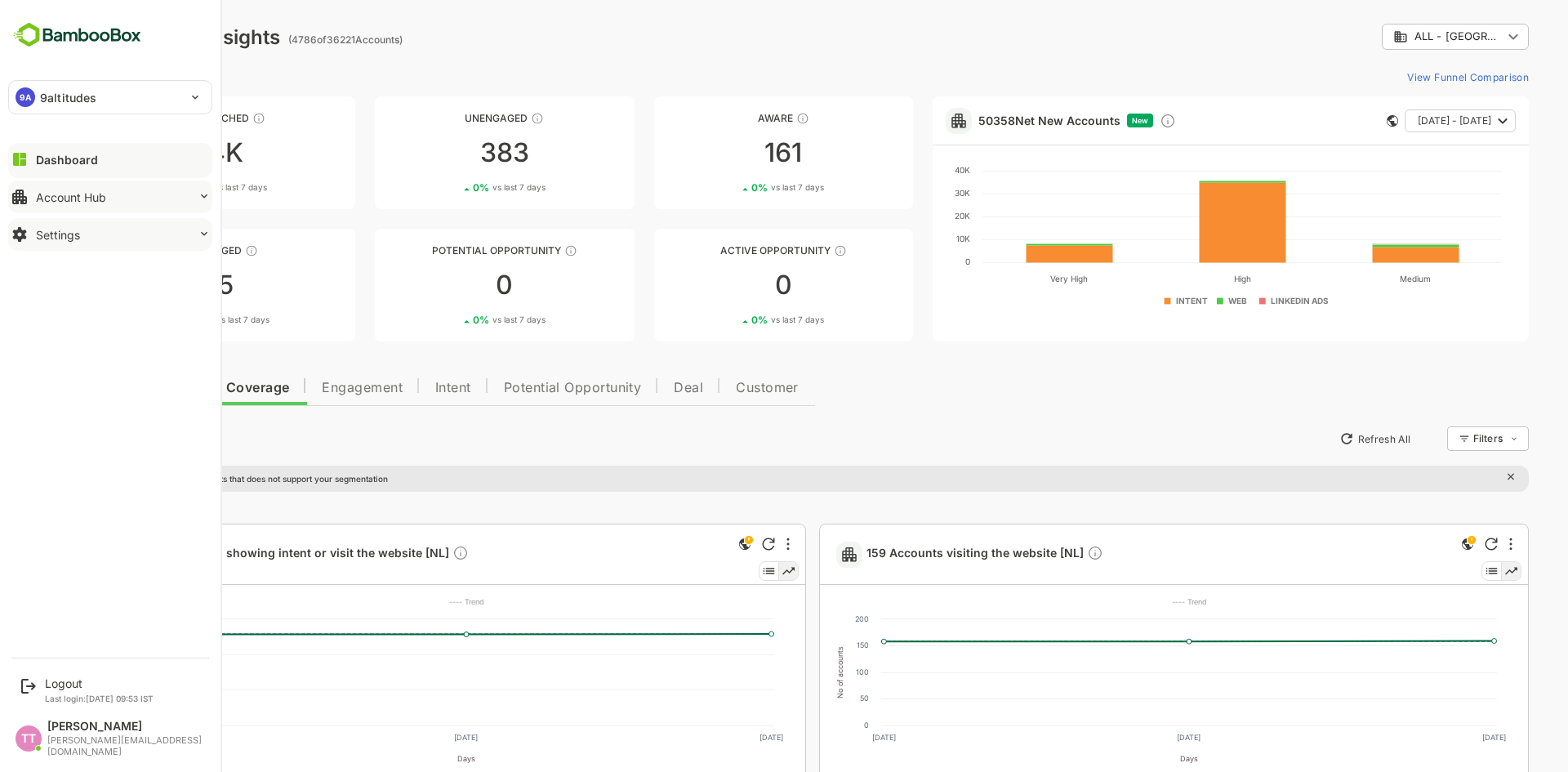
click at [74, 232] on div "Settings" at bounding box center [58, 234] width 44 height 14
click at [91, 193] on div "Account Hub" at bounding box center [71, 197] width 71 height 14
click at [104, 195] on div "Account Hub" at bounding box center [71, 197] width 71 height 14
